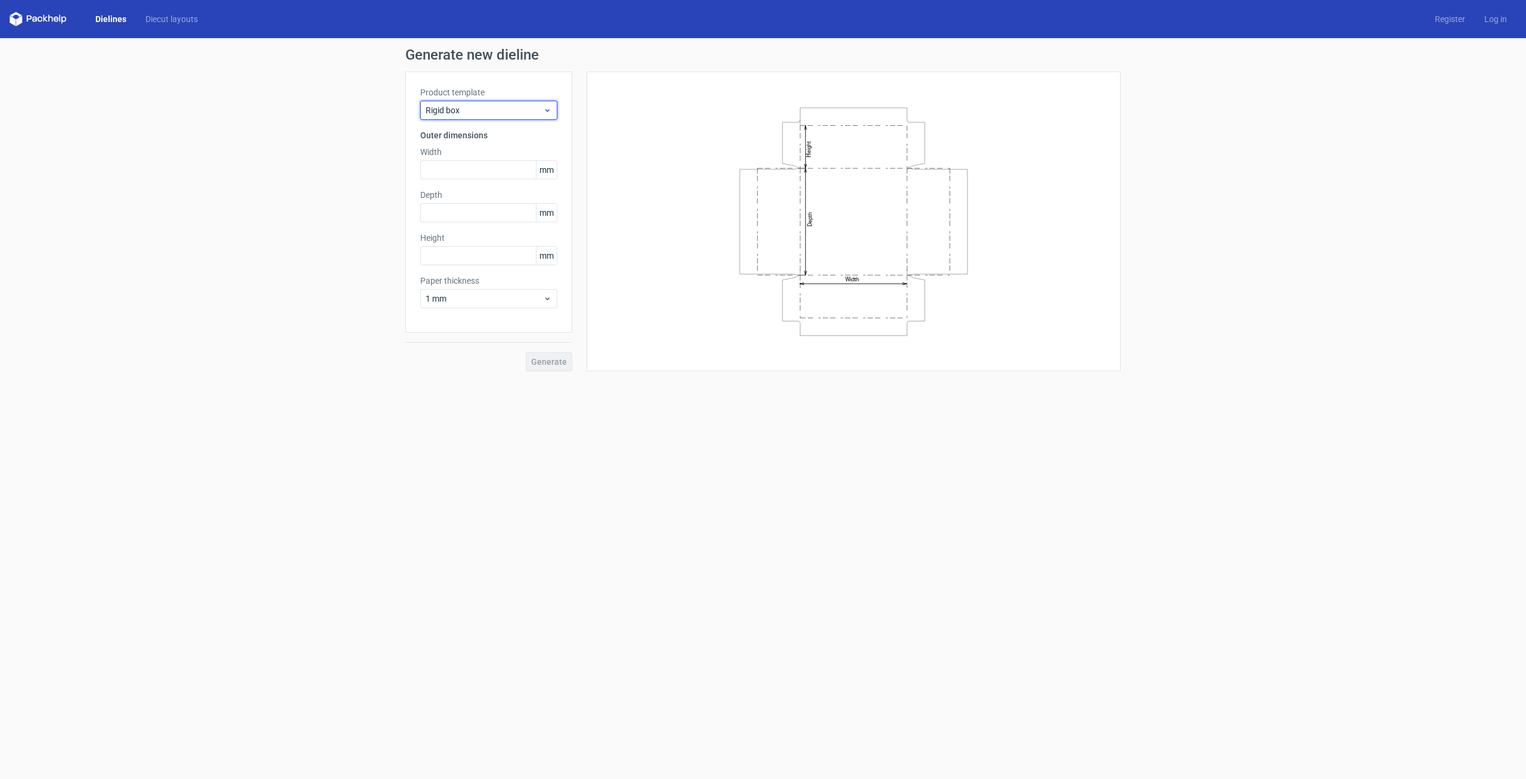
click at [454, 117] on div "Rigid box" at bounding box center [488, 110] width 137 height 19
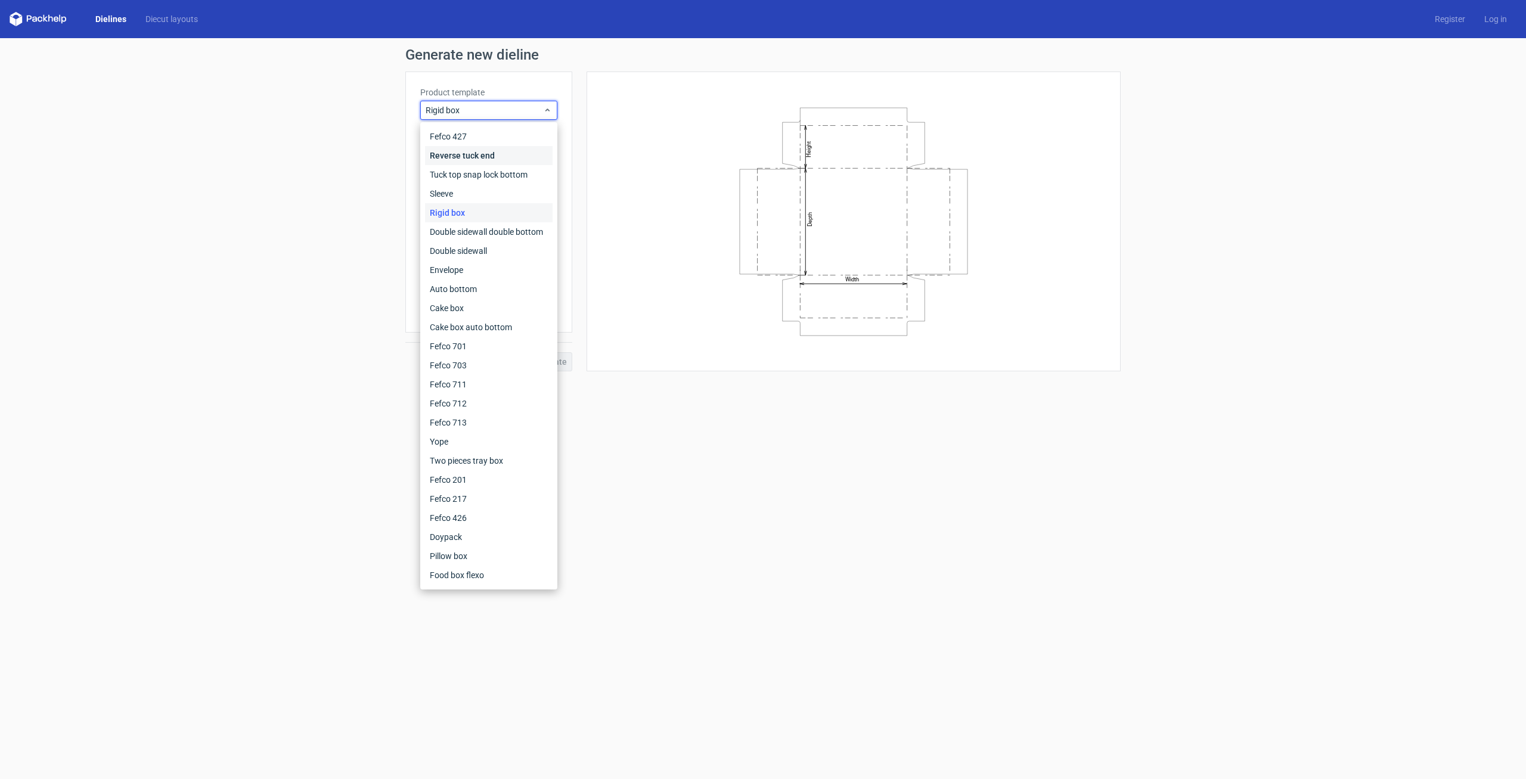
click at [467, 159] on div "Reverse tuck end" at bounding box center [489, 155] width 128 height 19
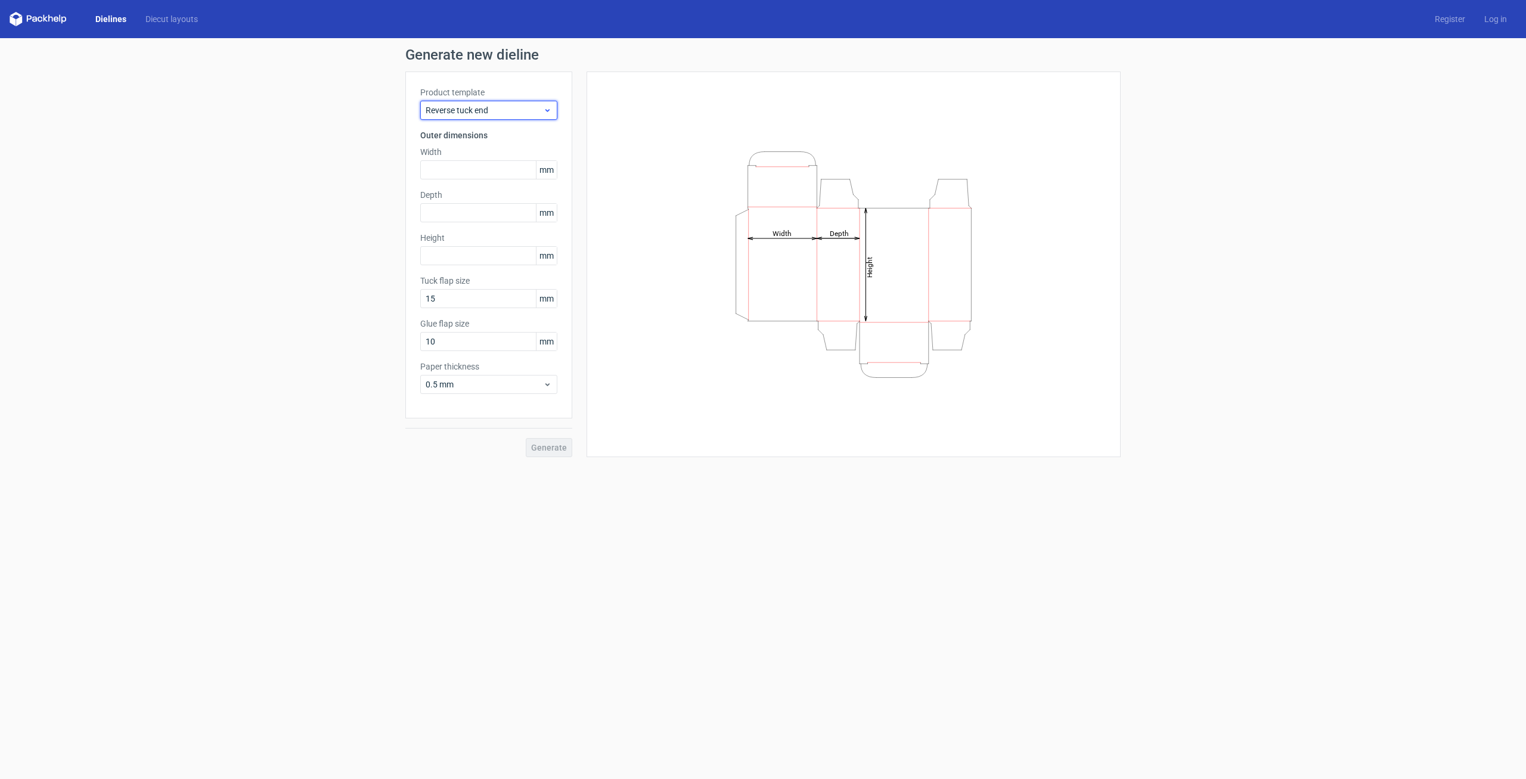
click at [476, 113] on span "Reverse tuck end" at bounding box center [484, 110] width 117 height 12
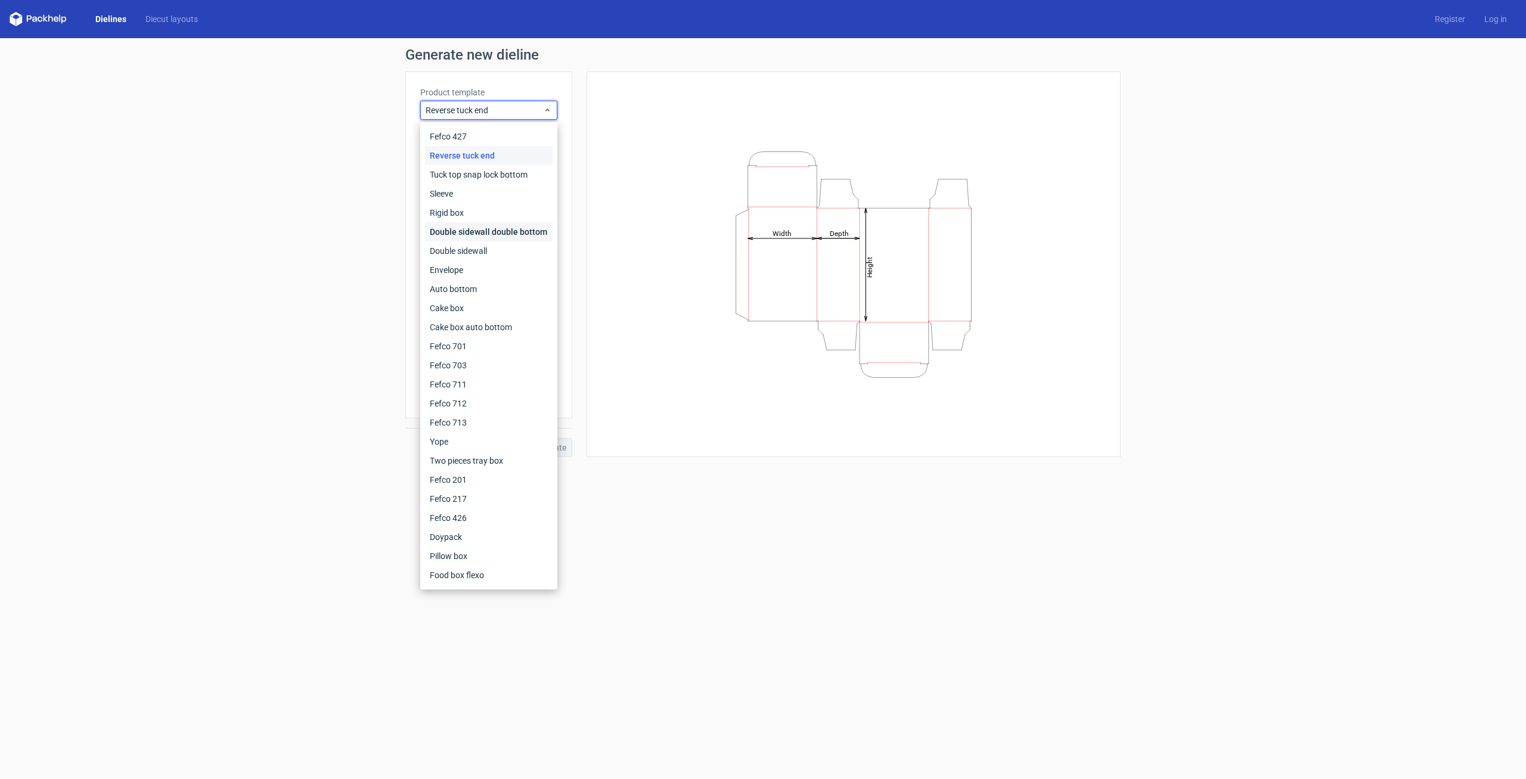
click at [489, 227] on div "Double sidewall double bottom" at bounding box center [489, 231] width 128 height 19
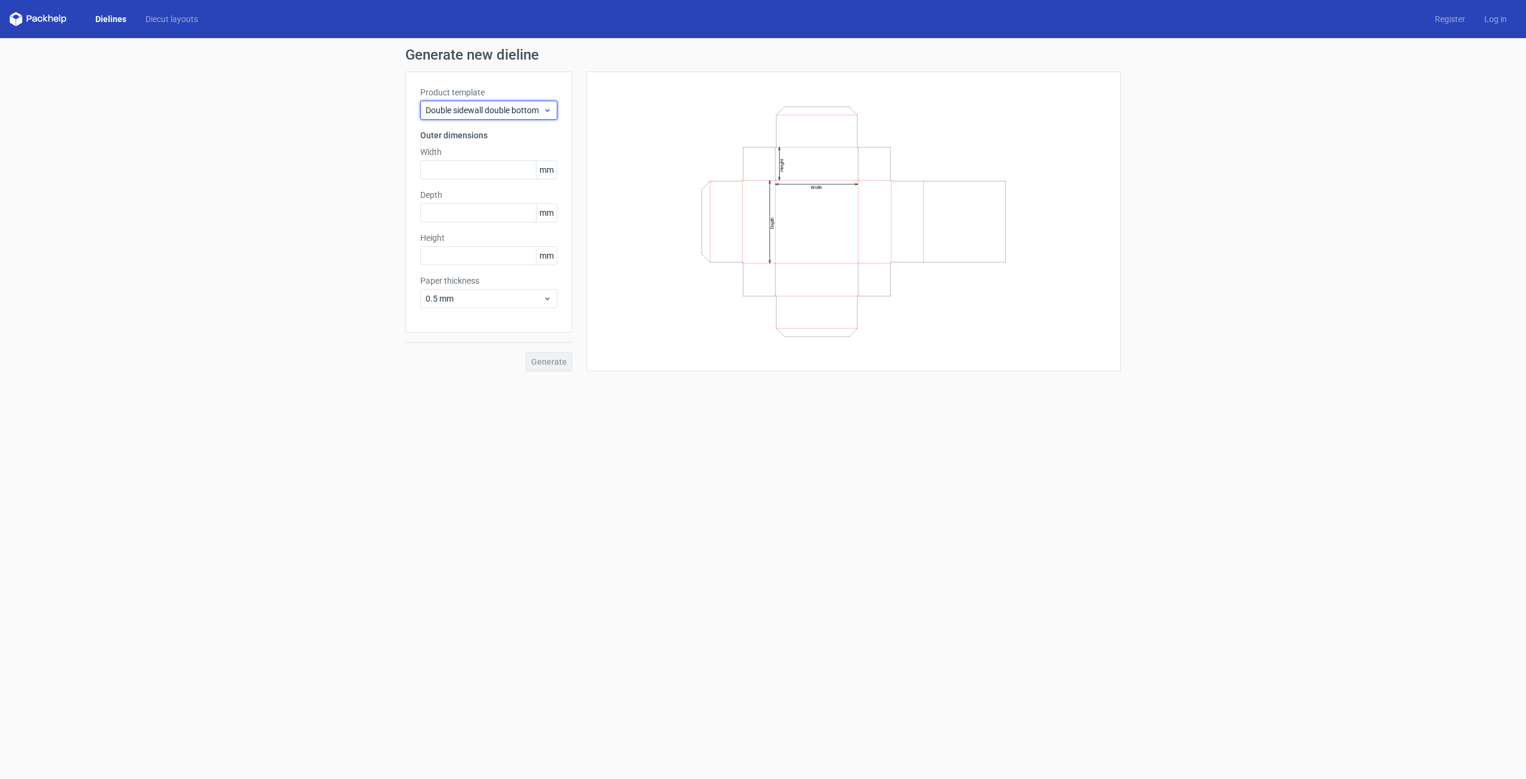
click at [492, 106] on span "Double sidewall double bottom" at bounding box center [484, 110] width 117 height 12
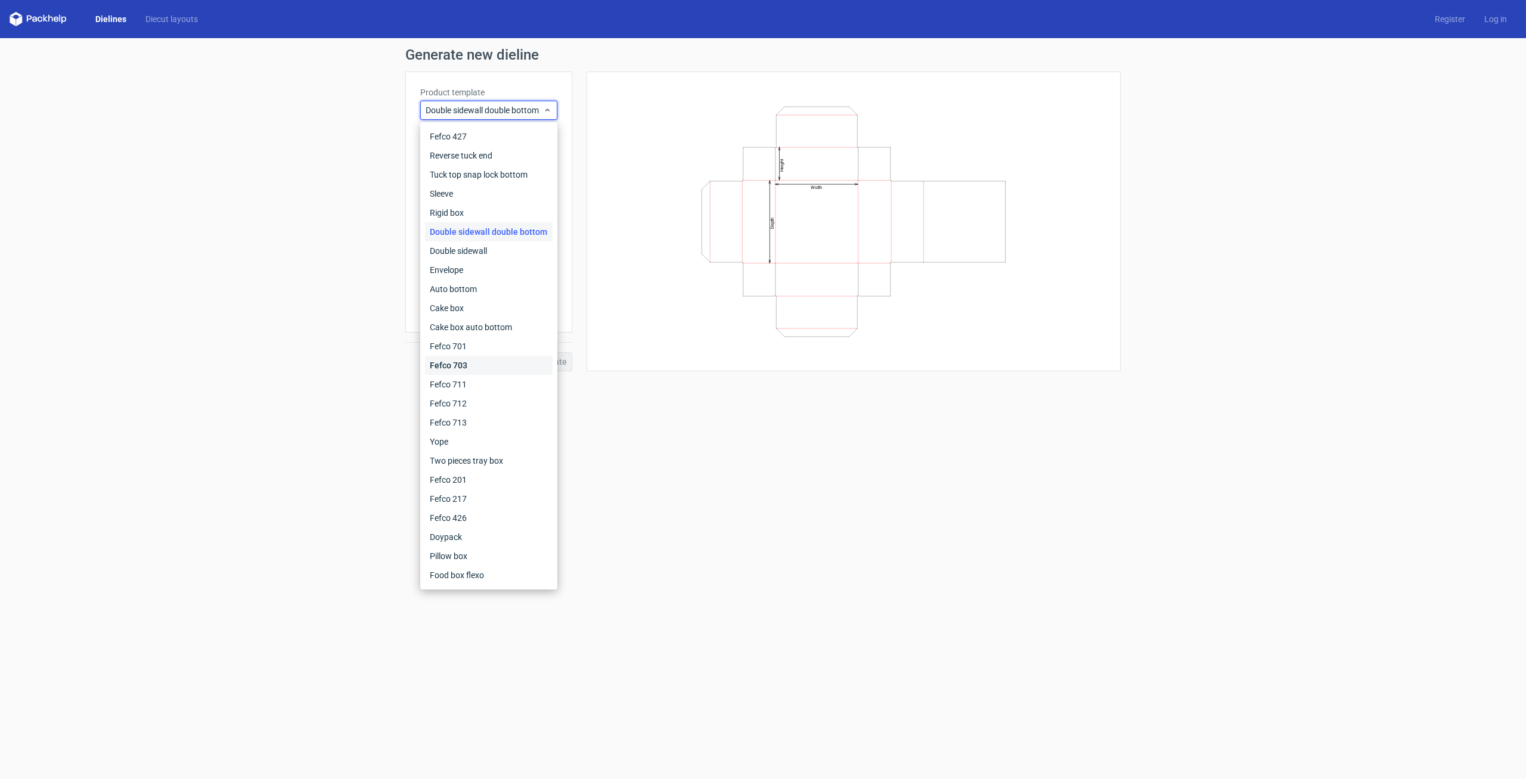
click at [469, 357] on div "Fefco 703" at bounding box center [489, 365] width 128 height 19
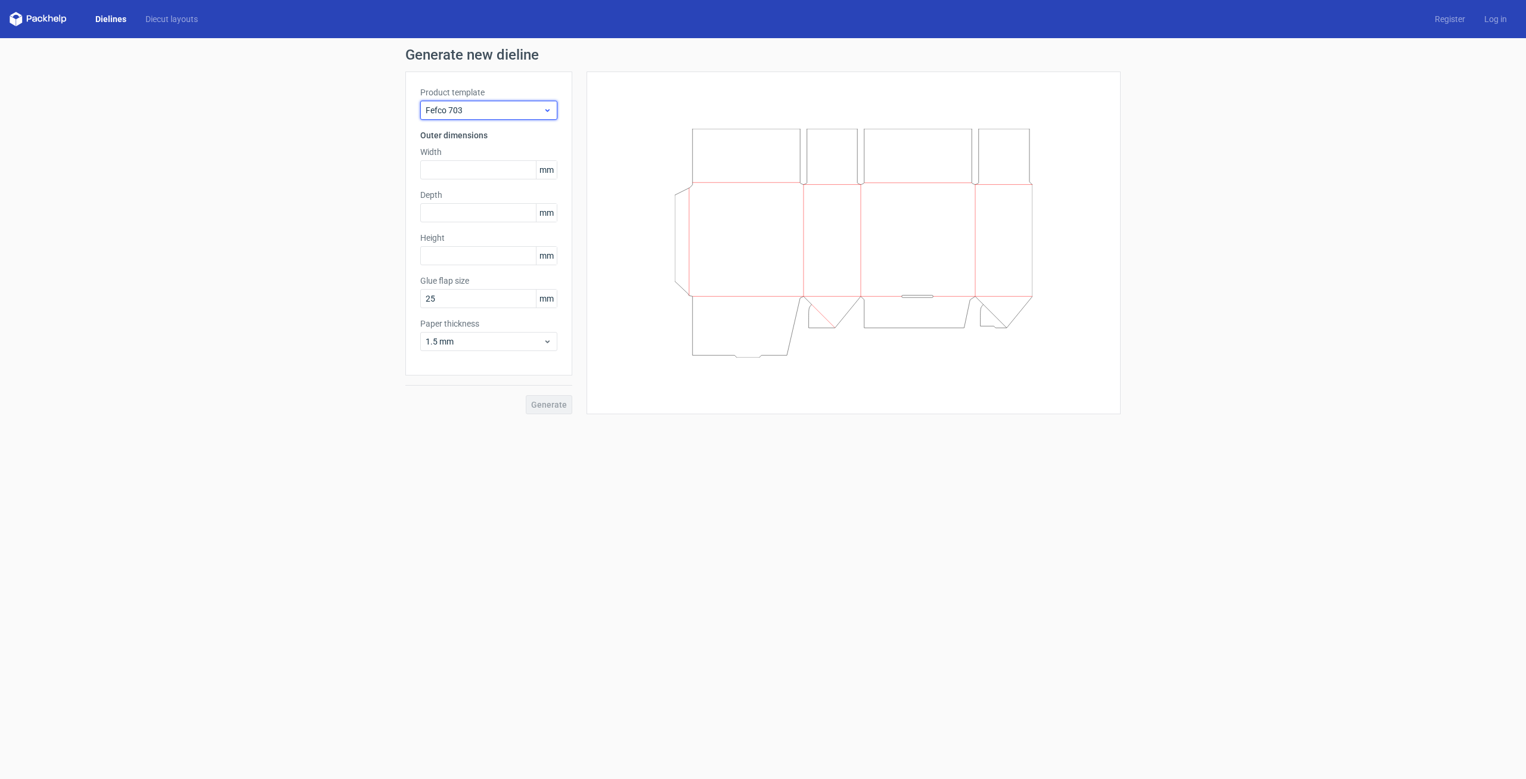
click at [487, 109] on span "Fefco 703" at bounding box center [484, 110] width 117 height 12
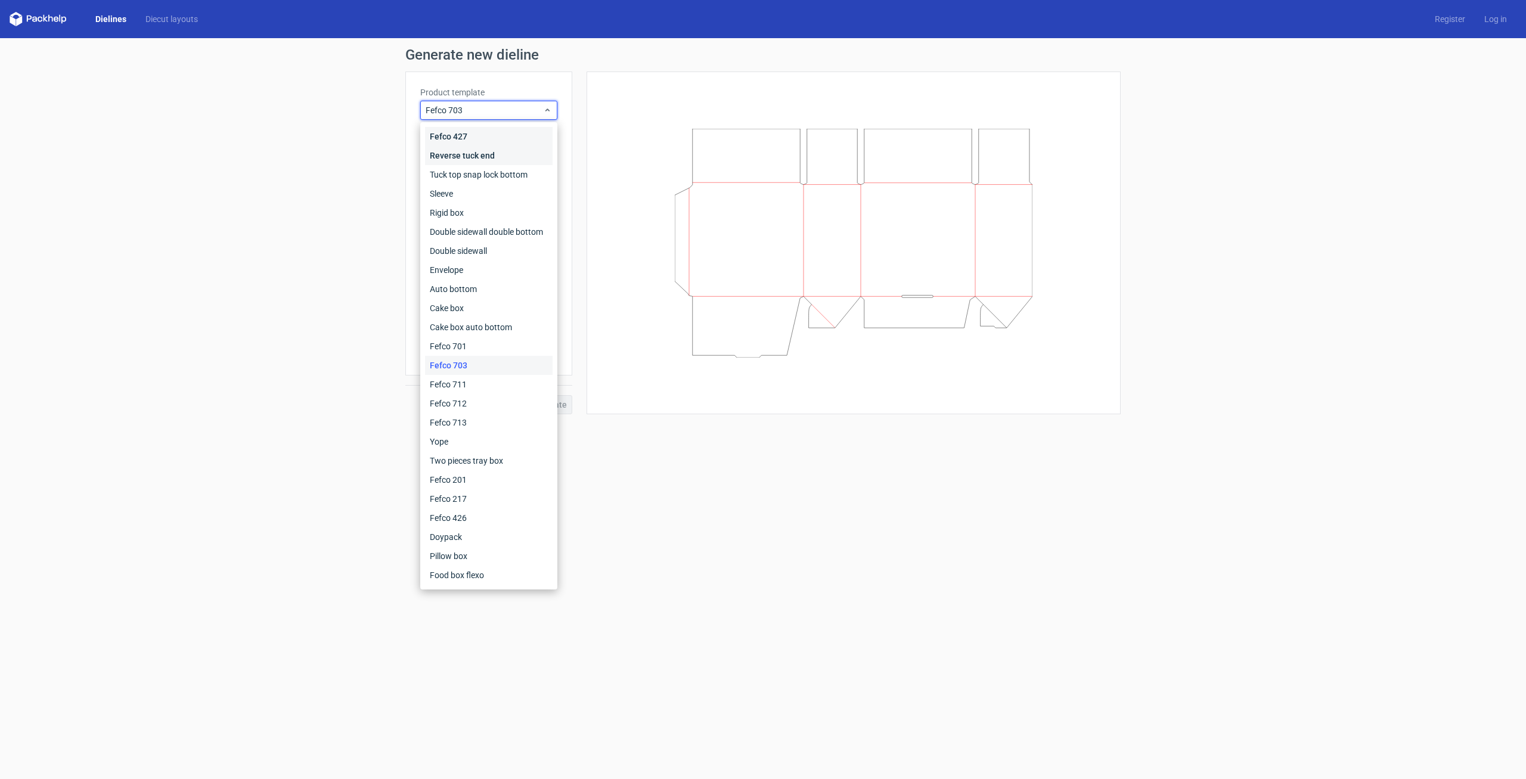
click at [475, 145] on div "Fefco 427 Reverse tuck end Tuck top snap lock bottom Sleeve Rigid box Double si…" at bounding box center [489, 356] width 128 height 458
click at [476, 156] on div "Reverse tuck end" at bounding box center [489, 155] width 128 height 19
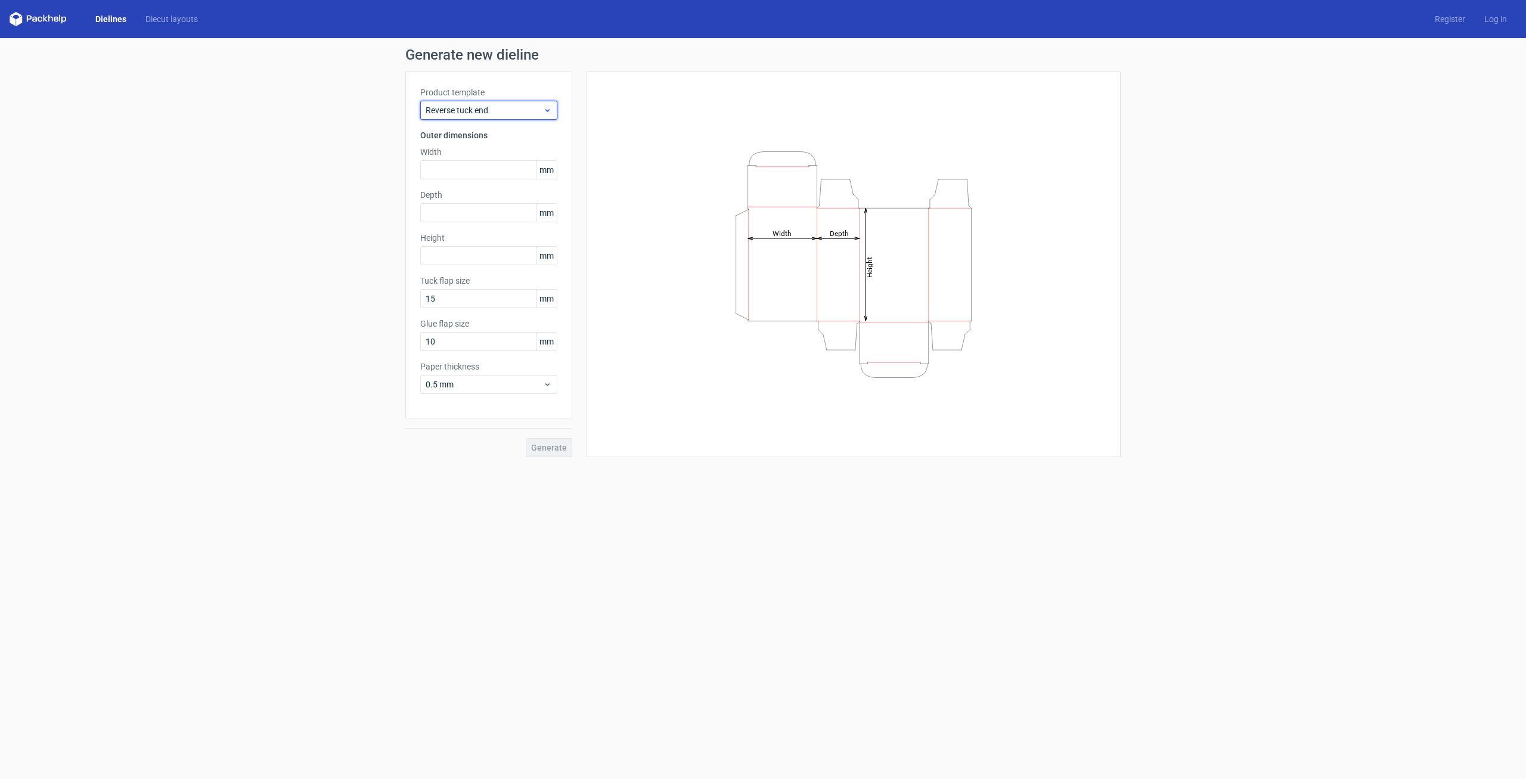
click at [483, 107] on span "Reverse tuck end" at bounding box center [484, 110] width 117 height 12
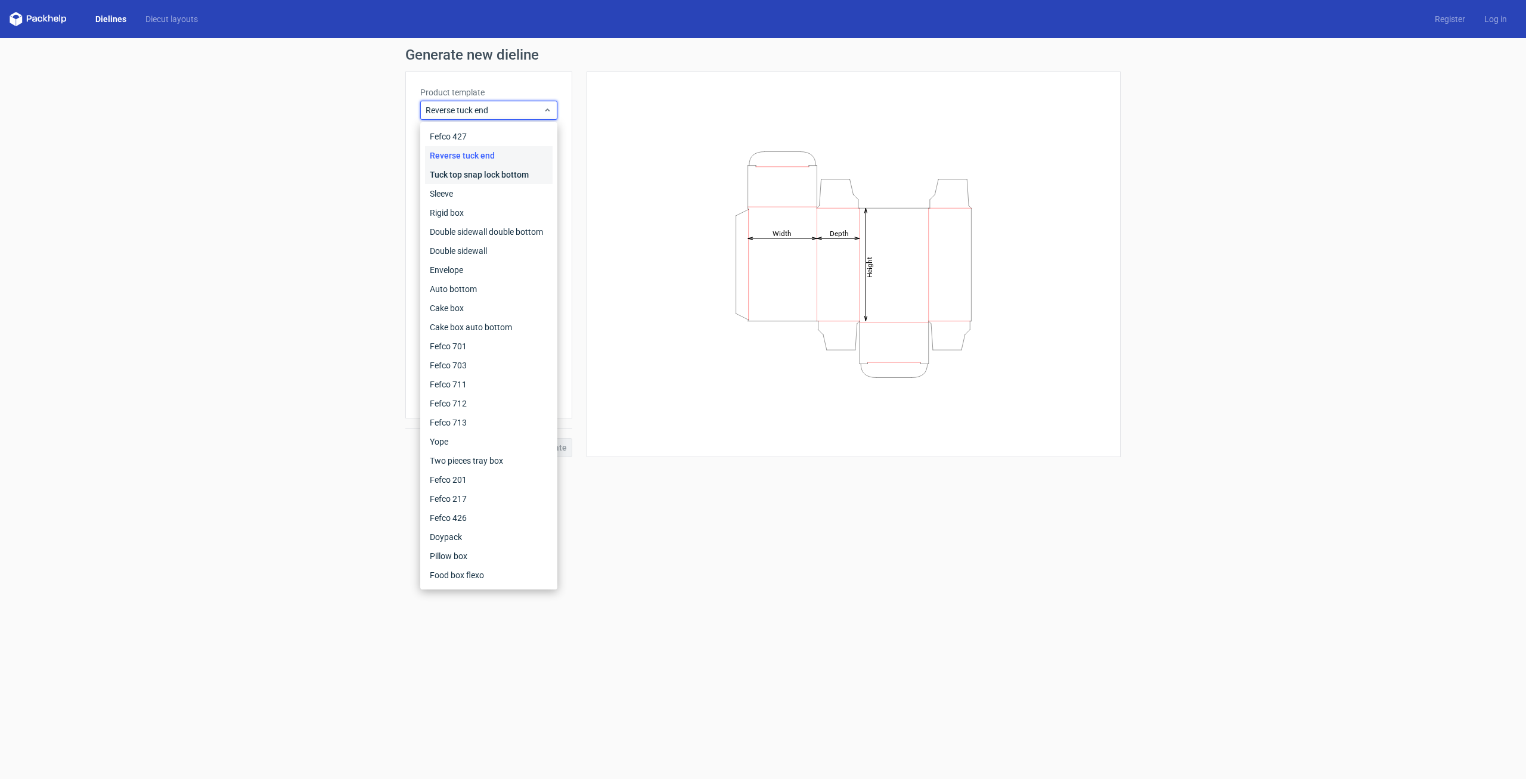
click at [479, 173] on div "Tuck top snap lock bottom" at bounding box center [489, 174] width 128 height 19
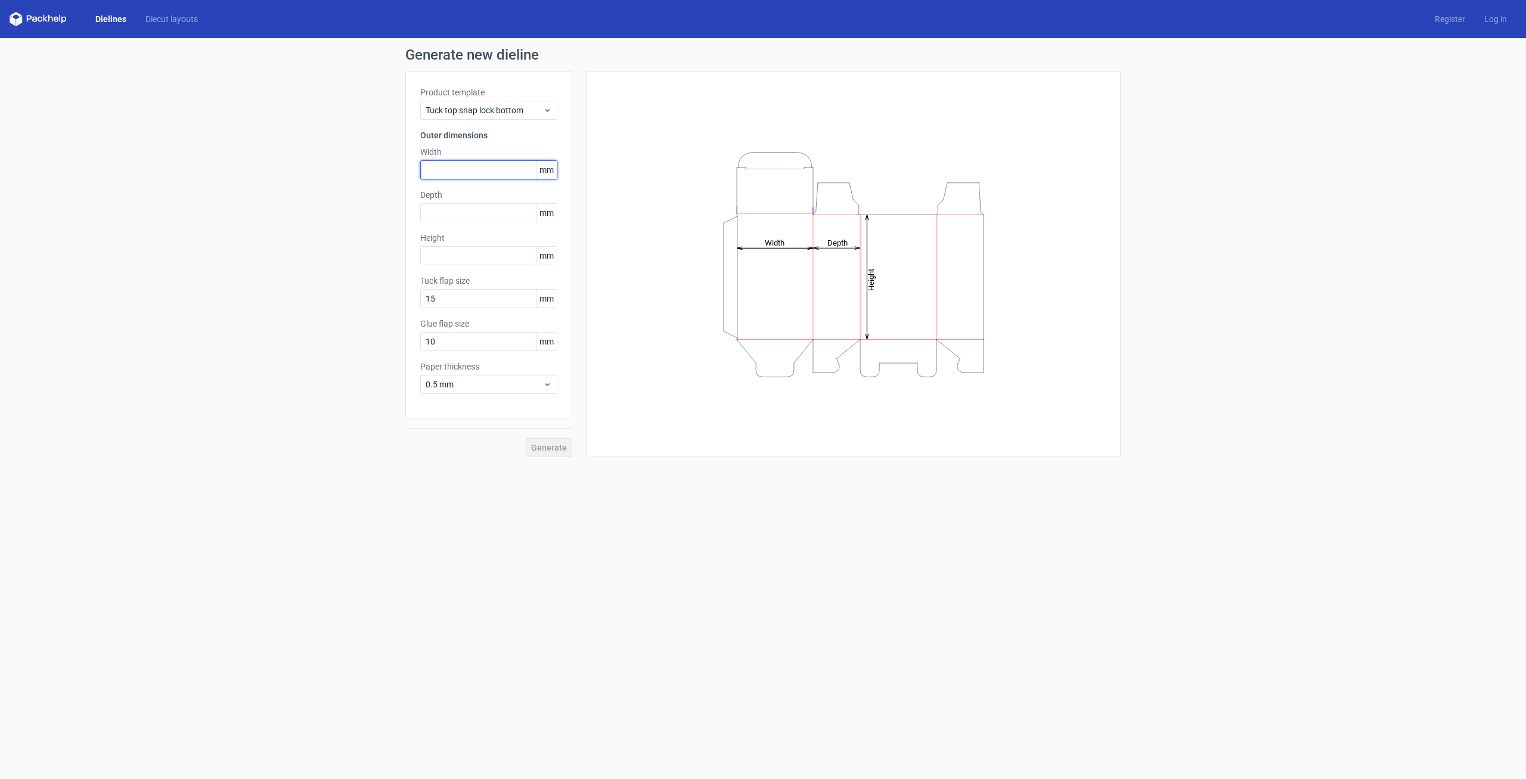
click at [473, 170] on input "text" at bounding box center [488, 169] width 137 height 19
click at [507, 168] on input "text" at bounding box center [488, 169] width 137 height 19
click at [486, 167] on input "4" at bounding box center [488, 169] width 137 height 19
drag, startPoint x: 485, startPoint y: 168, endPoint x: 304, endPoint y: 166, distance: 181.2
click at [420, 166] on input "4" at bounding box center [488, 169] width 137 height 19
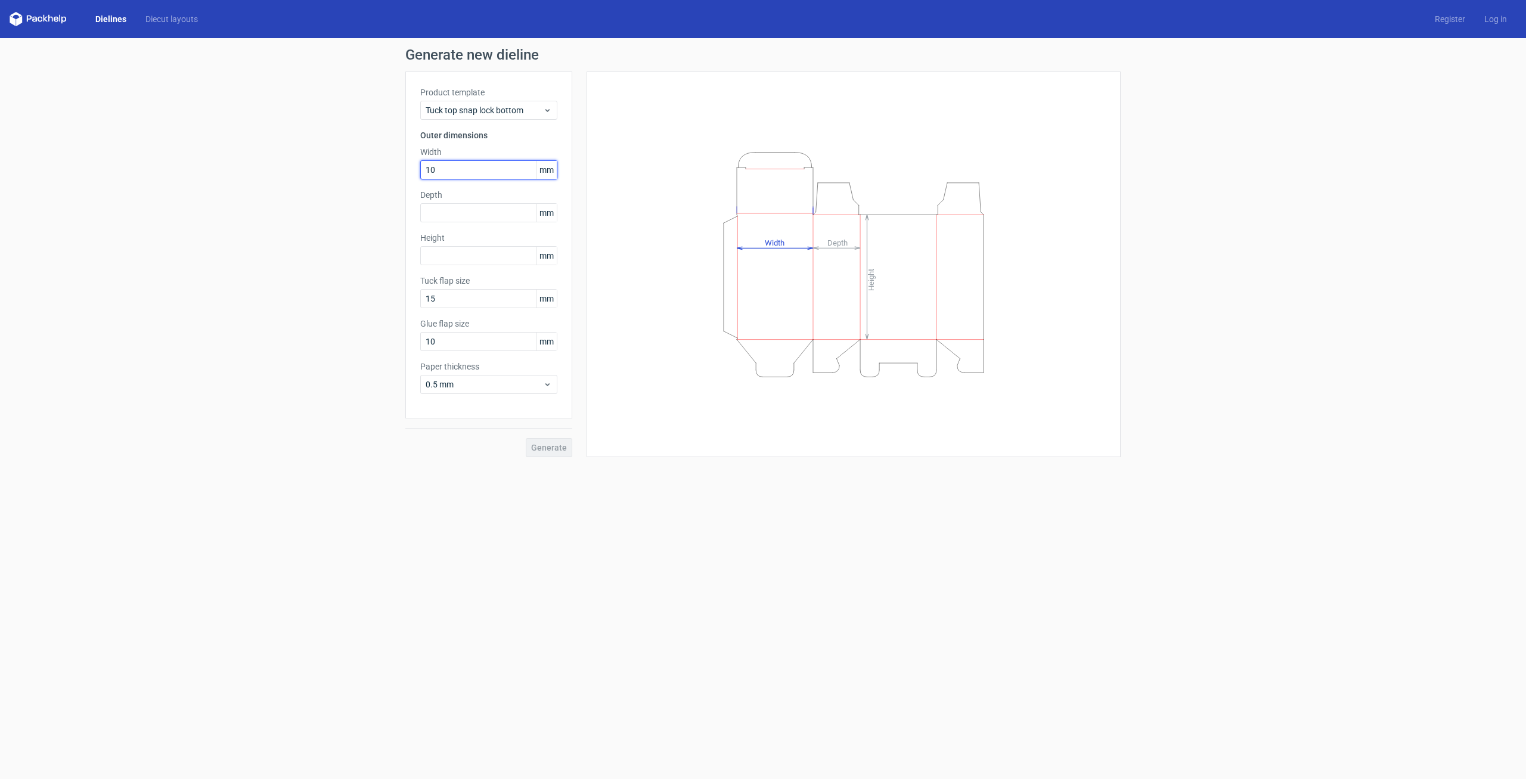
type input "100"
type input "38"
drag, startPoint x: 468, startPoint y: 171, endPoint x: 216, endPoint y: 127, distance: 256.0
click at [420, 161] on input "100" at bounding box center [488, 169] width 137 height 19
type input "50"
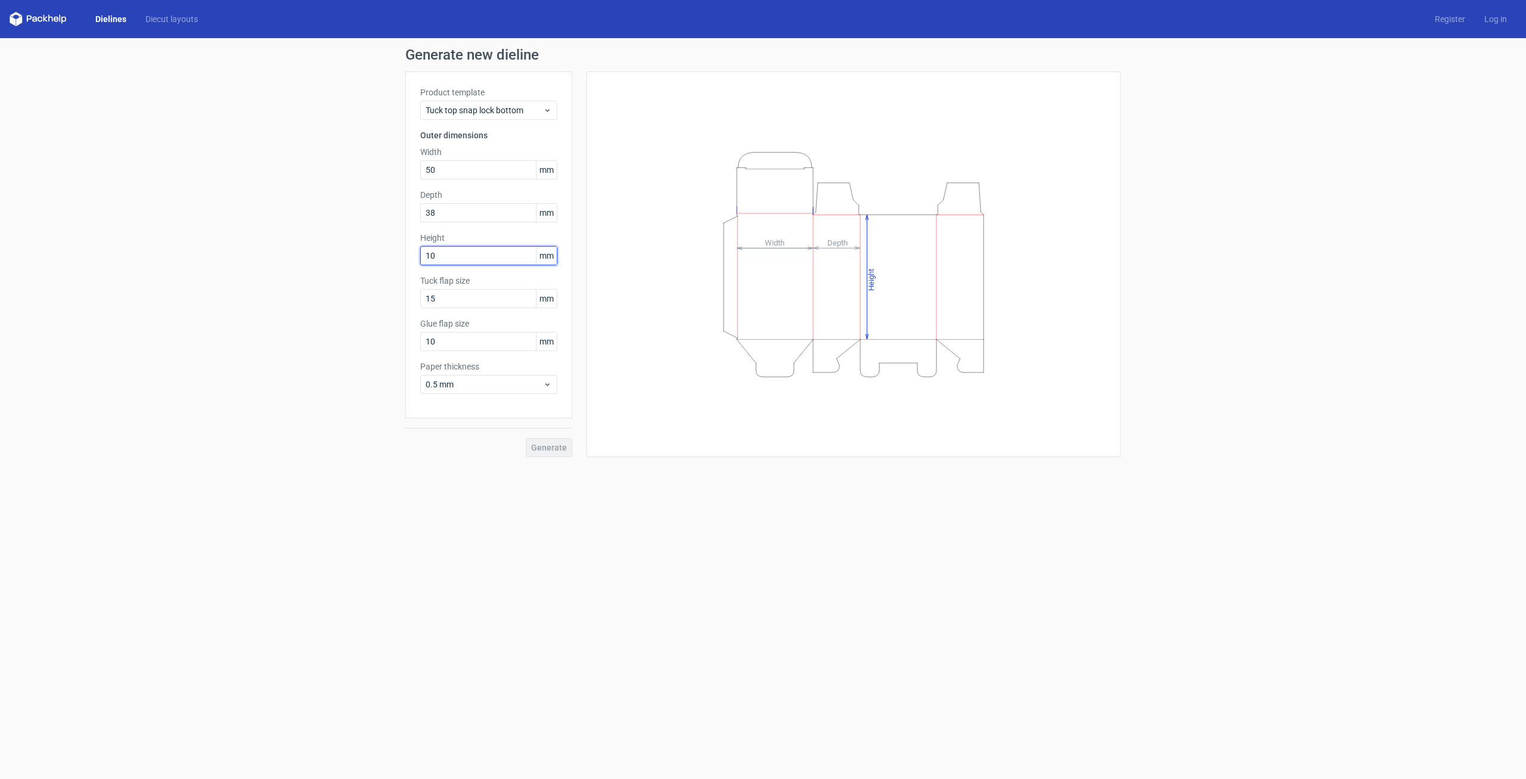
type input "100"
type input "0"
click at [529, 390] on span "0.5 mm" at bounding box center [484, 385] width 117 height 12
click at [484, 407] on div "0.4 mm" at bounding box center [489, 410] width 128 height 19
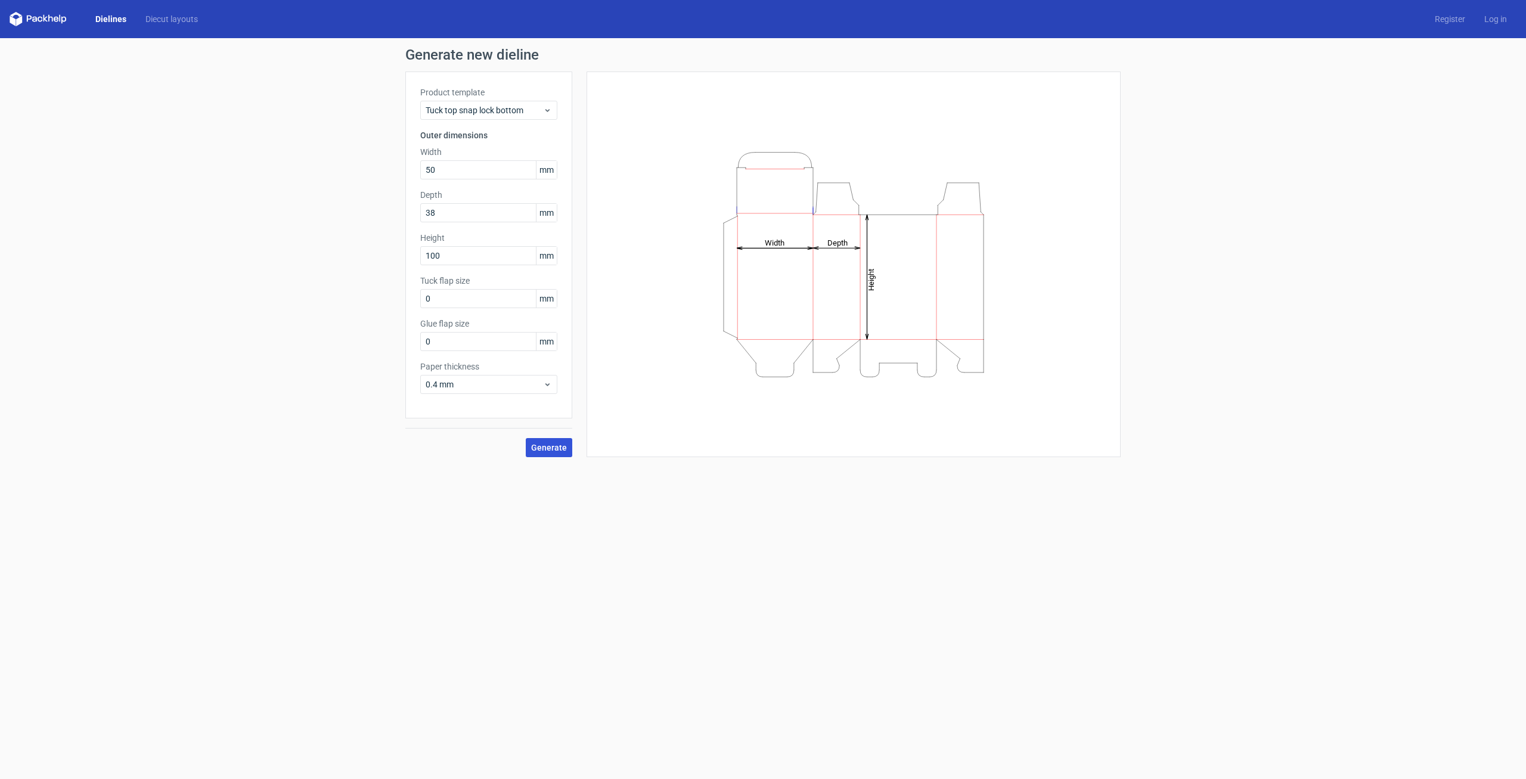
click at [555, 444] on span "Generate" at bounding box center [549, 448] width 36 height 8
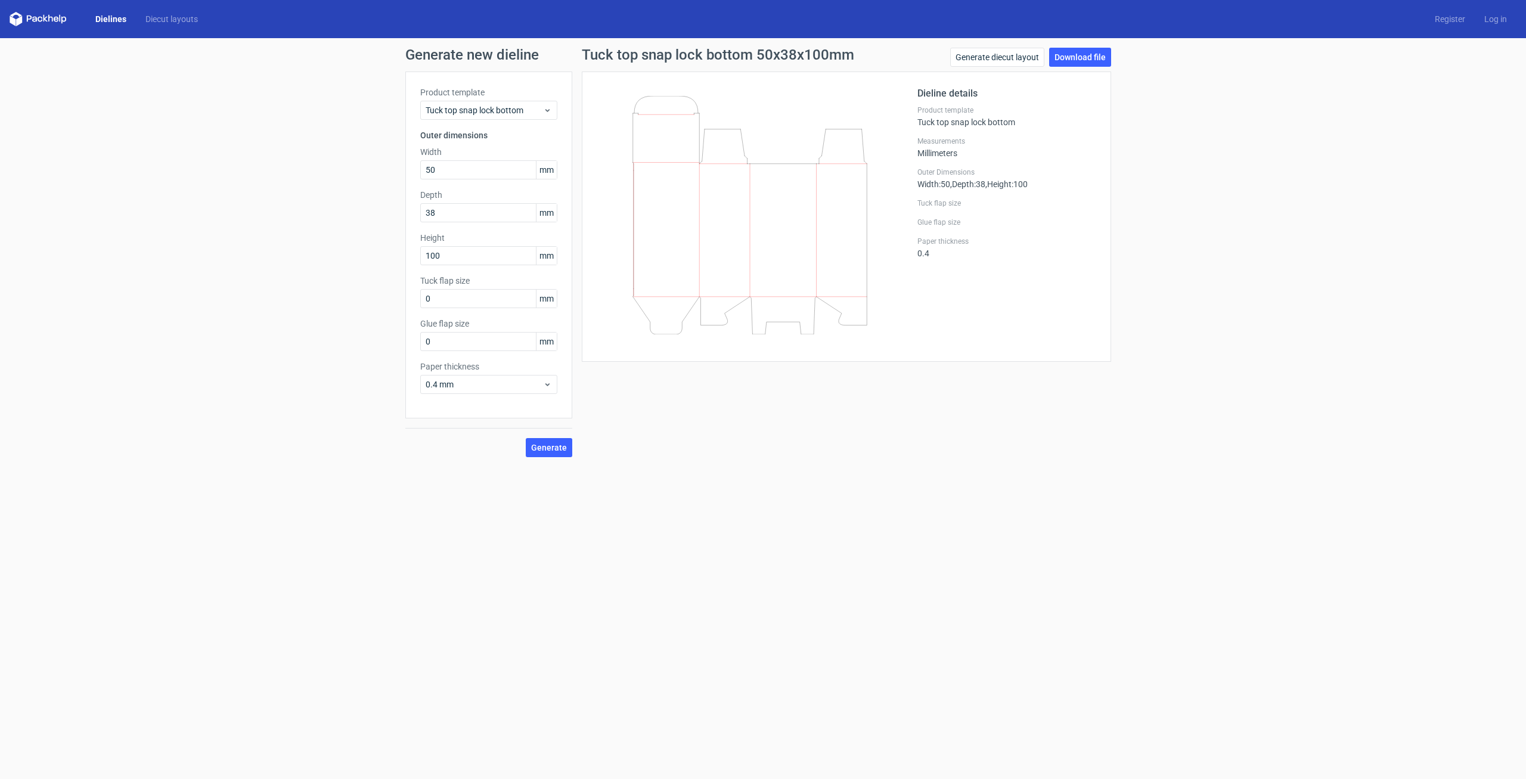
click at [794, 721] on form "Generate new dieline Product template Tuck top snap lock bottom Outer dimension…" at bounding box center [763, 408] width 1526 height 741
